Goal: Task Accomplishment & Management: Use online tool/utility

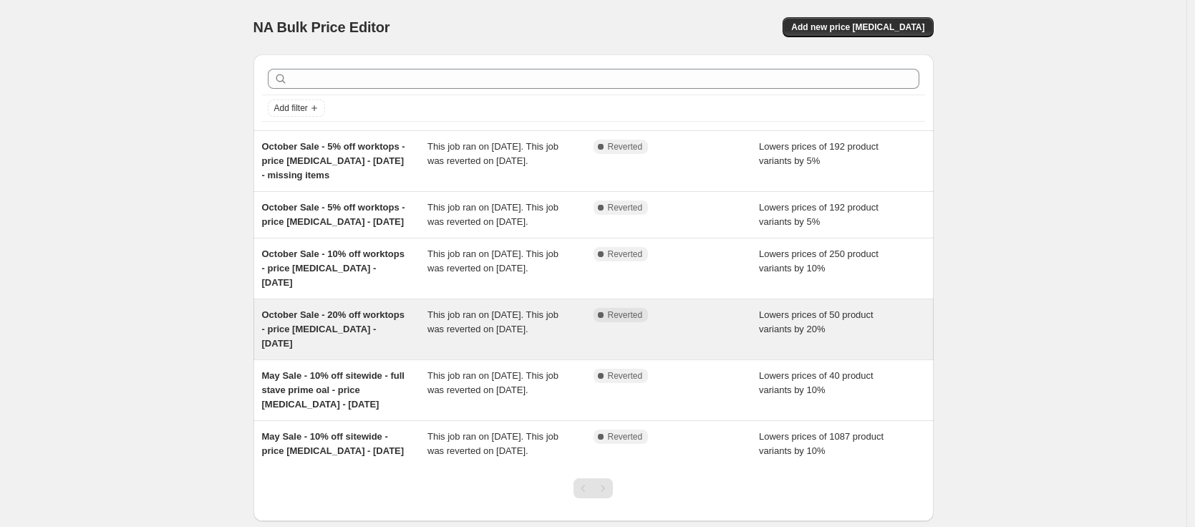
click at [316, 338] on span "October Sale - 20% off worktops - price [MEDICAL_DATA] - [DATE]" at bounding box center [333, 328] width 142 height 39
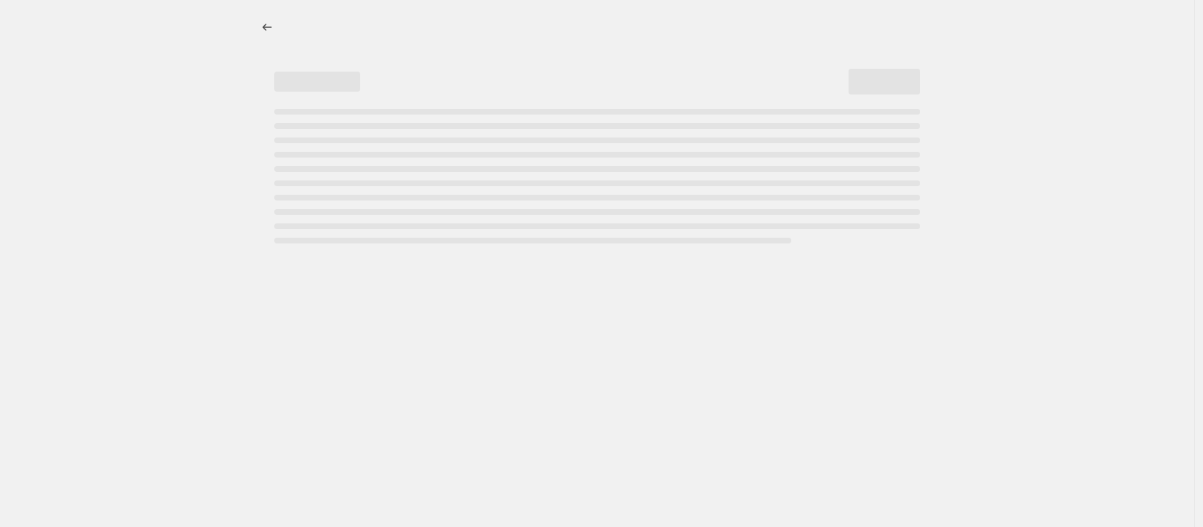
select select "percentage"
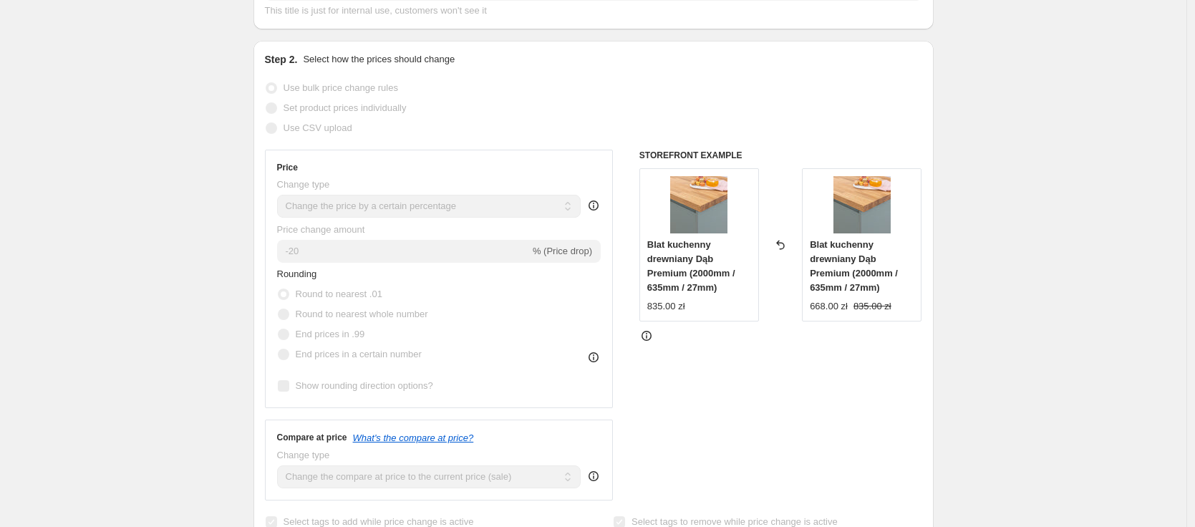
scroll to position [236, 0]
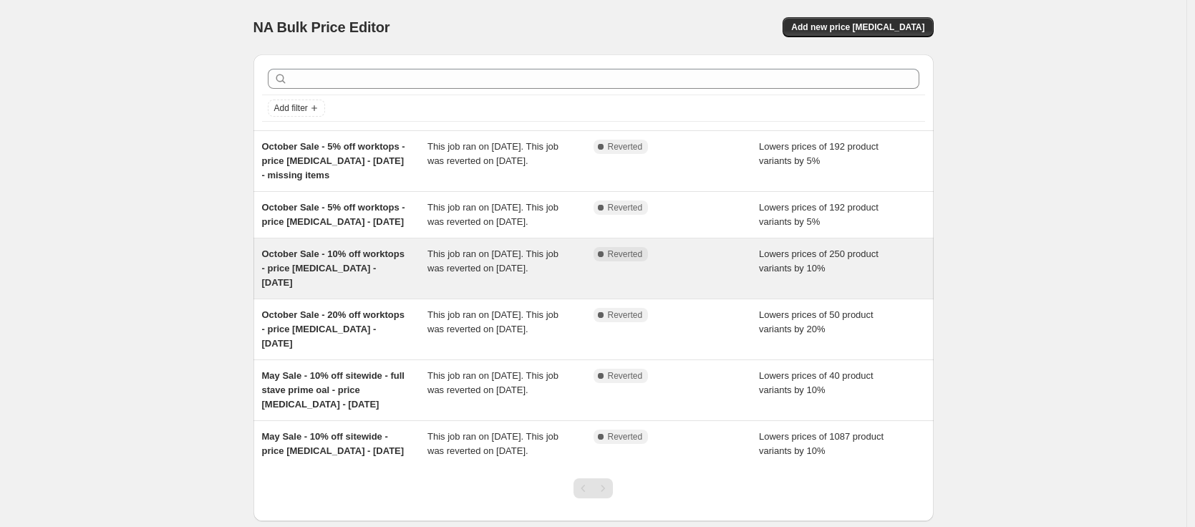
click at [301, 284] on span "October Sale - 10% off worktops - price [MEDICAL_DATA] - [DATE]" at bounding box center [333, 267] width 142 height 39
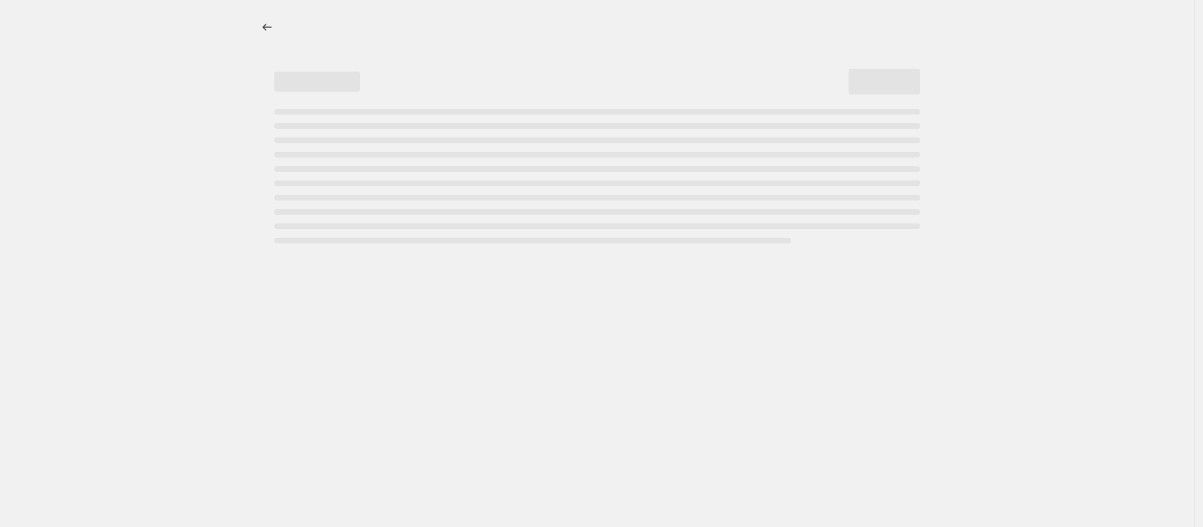
select select "percentage"
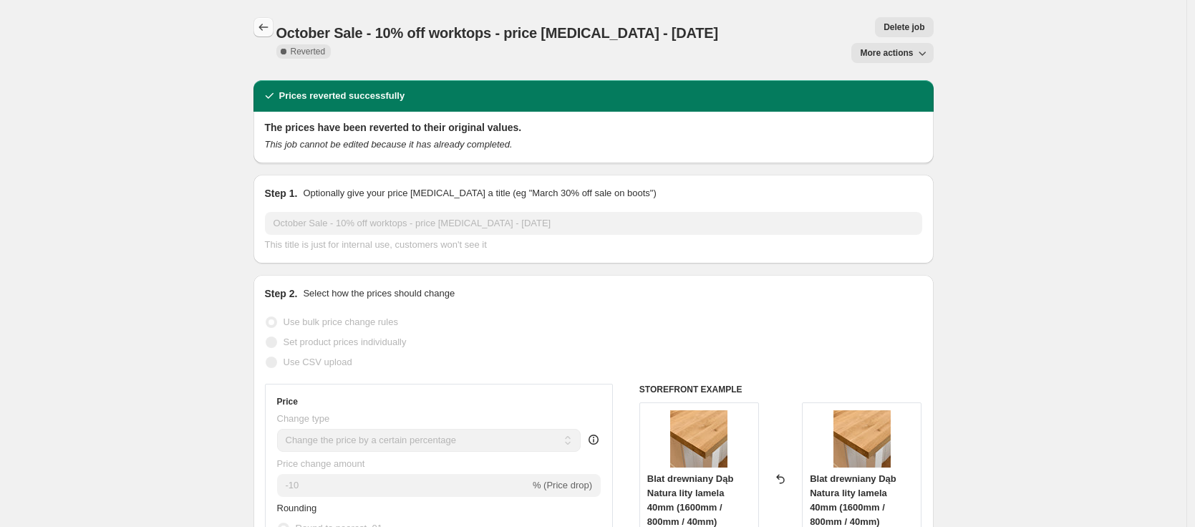
click at [266, 29] on icon "Price change jobs" at bounding box center [263, 27] width 14 height 14
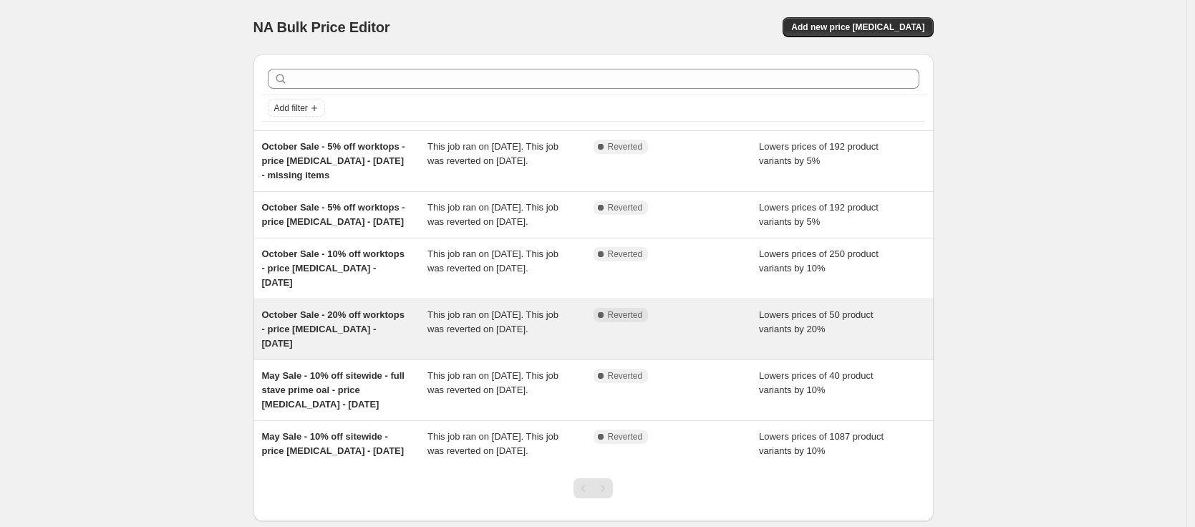
click at [324, 335] on div "October Sale - 20% off worktops - price [MEDICAL_DATA] - [DATE]" at bounding box center [345, 329] width 166 height 43
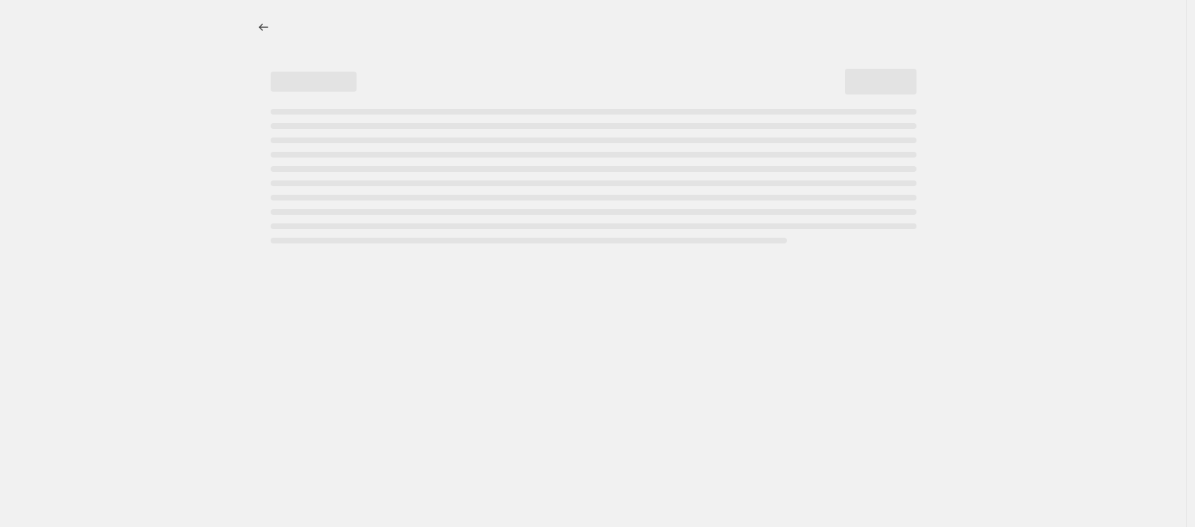
select select "percentage"
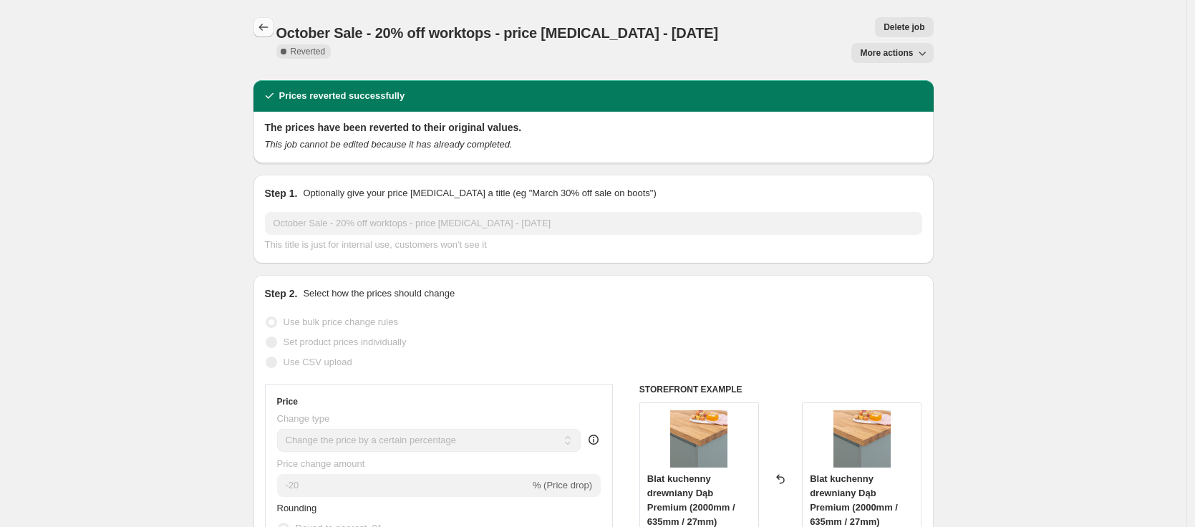
click at [268, 23] on icon "Price change jobs" at bounding box center [263, 27] width 14 height 14
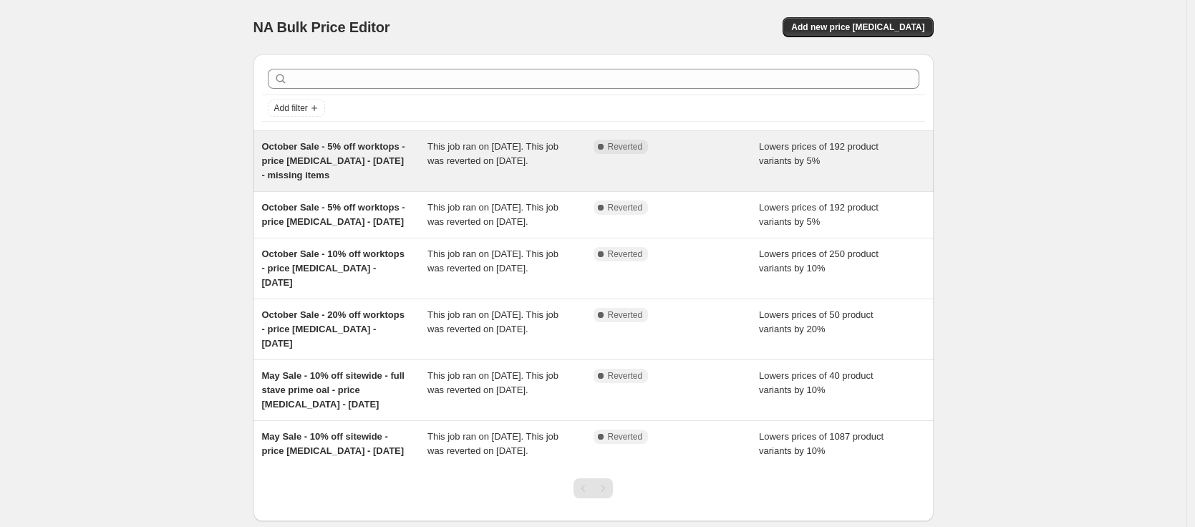
click at [334, 179] on span "October Sale - 5% off worktops - price [MEDICAL_DATA] - [DATE] - missing items" at bounding box center [333, 160] width 143 height 39
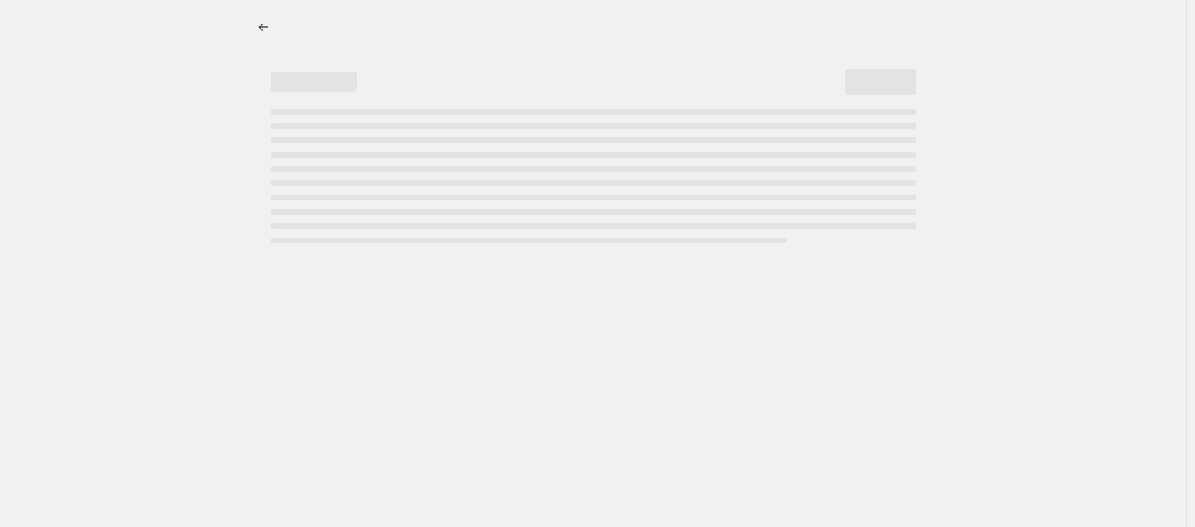
select select "percentage"
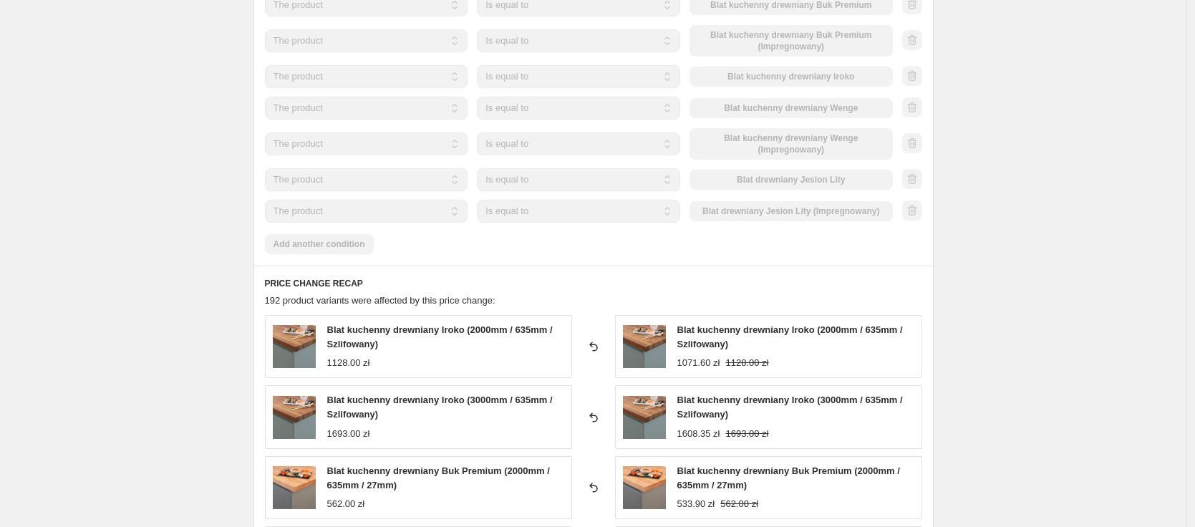
scroll to position [1455, 0]
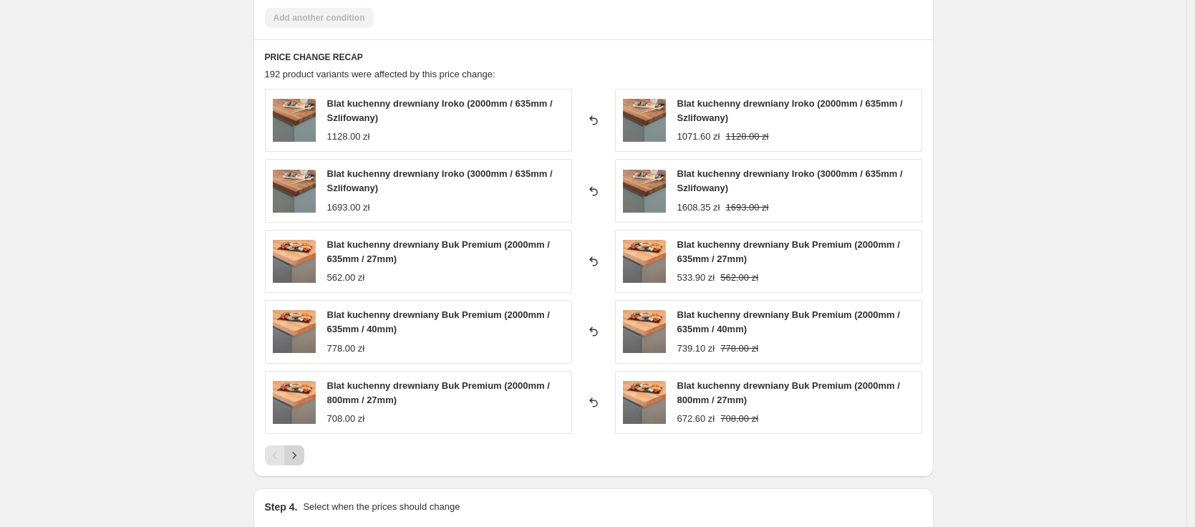
click at [301, 455] on icon "Next" at bounding box center [294, 455] width 14 height 14
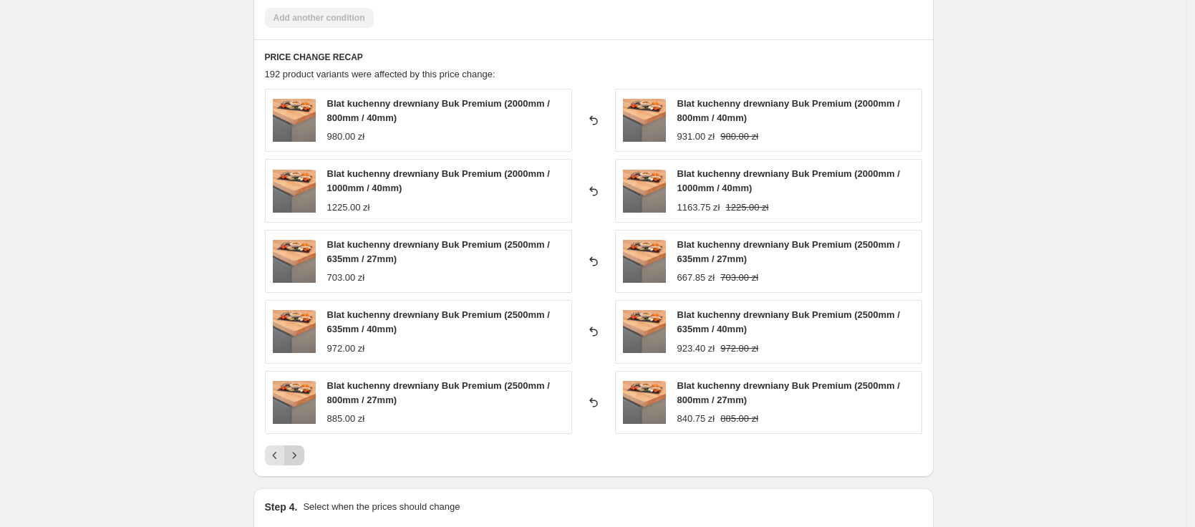
click at [301, 455] on icon "Next" at bounding box center [294, 455] width 14 height 14
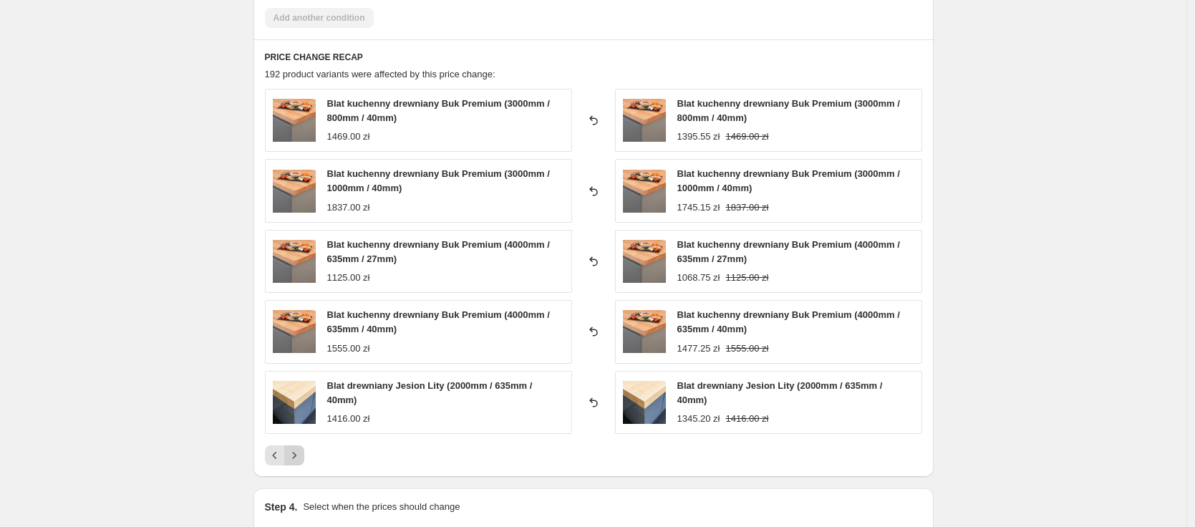
click at [301, 457] on icon "Next" at bounding box center [294, 455] width 14 height 14
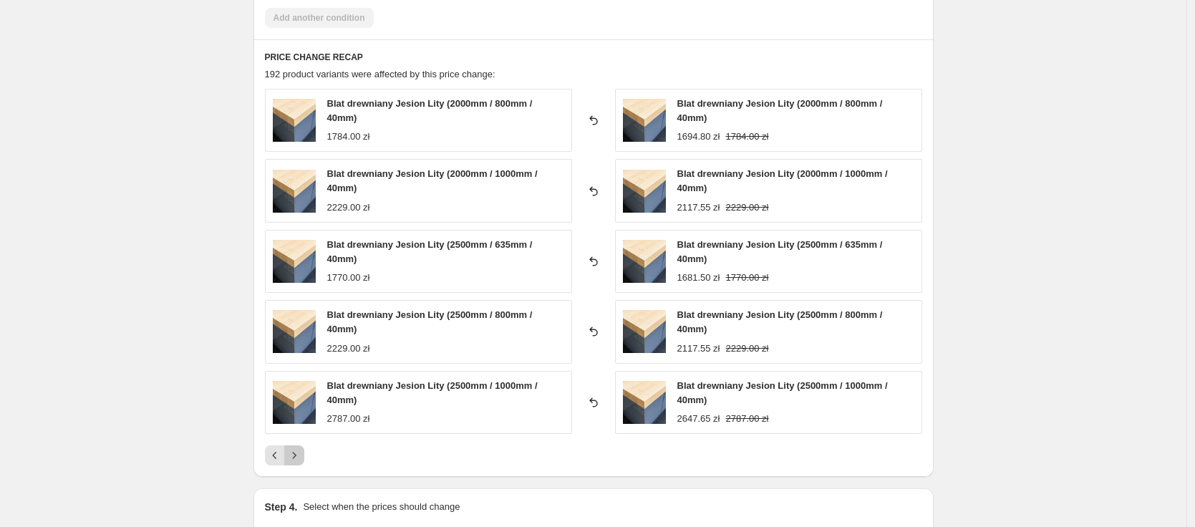
click at [301, 457] on icon "Next" at bounding box center [294, 455] width 14 height 14
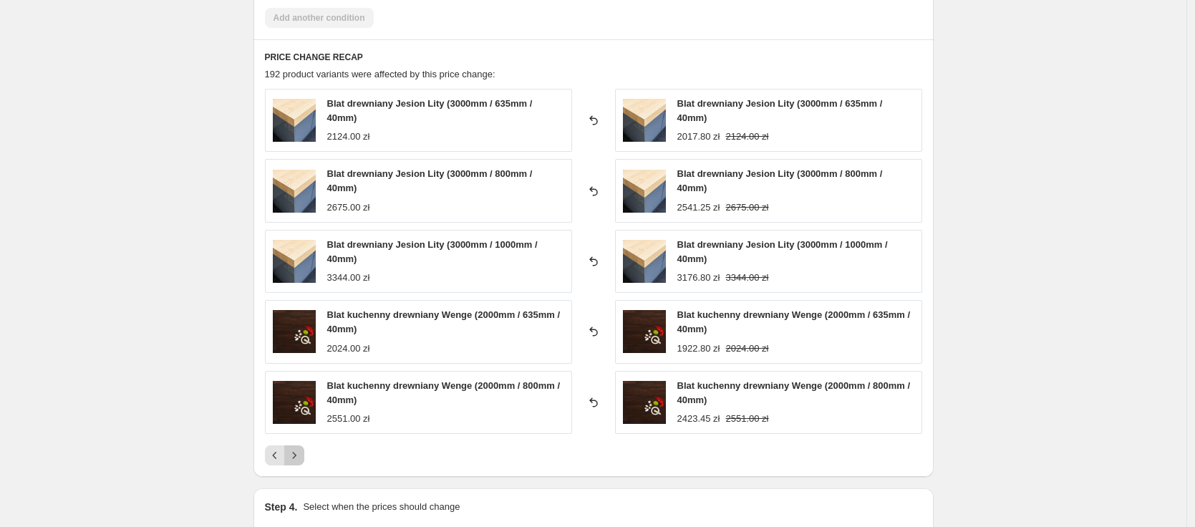
click at [301, 457] on icon "Next" at bounding box center [294, 455] width 14 height 14
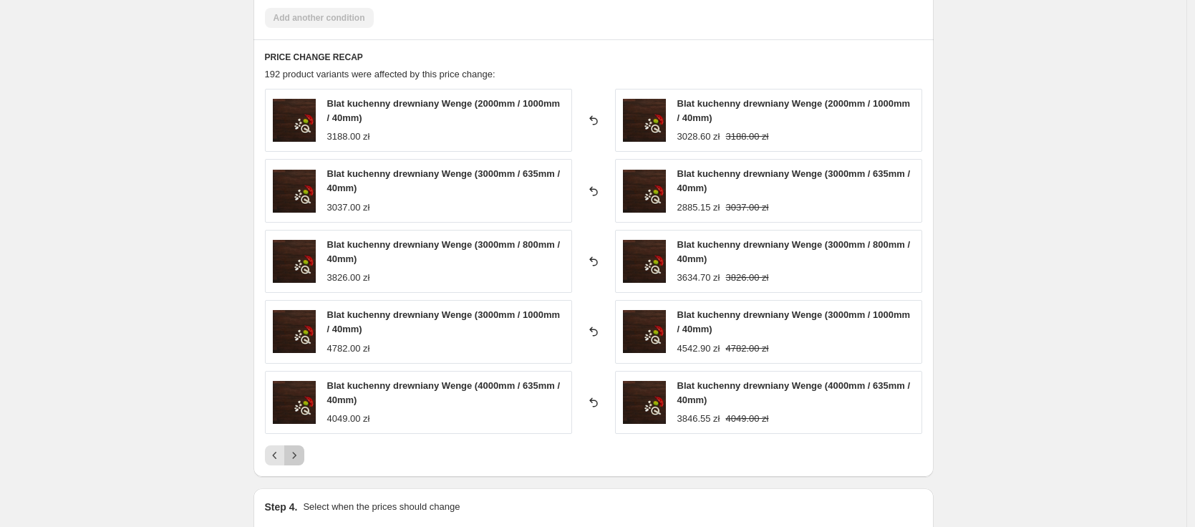
click at [301, 457] on icon "Next" at bounding box center [294, 455] width 14 height 14
